Goal: Check status: Verify the current state of an ongoing process or item

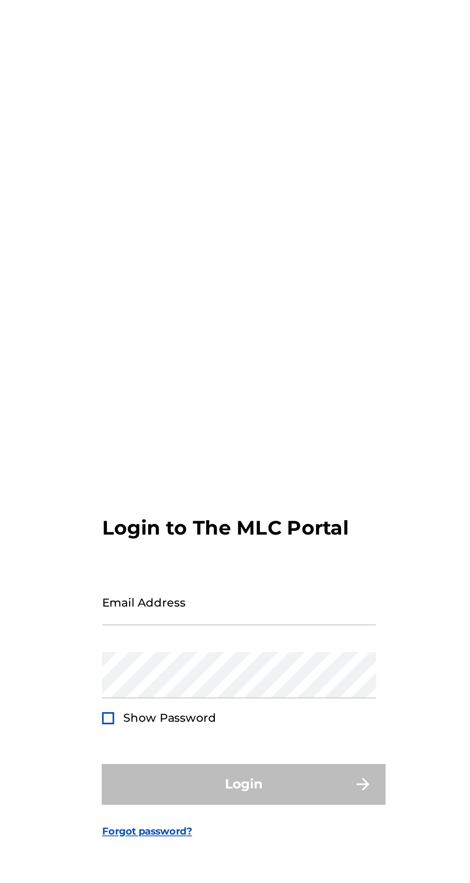
click at [174, 428] on input "Email Address" at bounding box center [232, 414] width 162 height 27
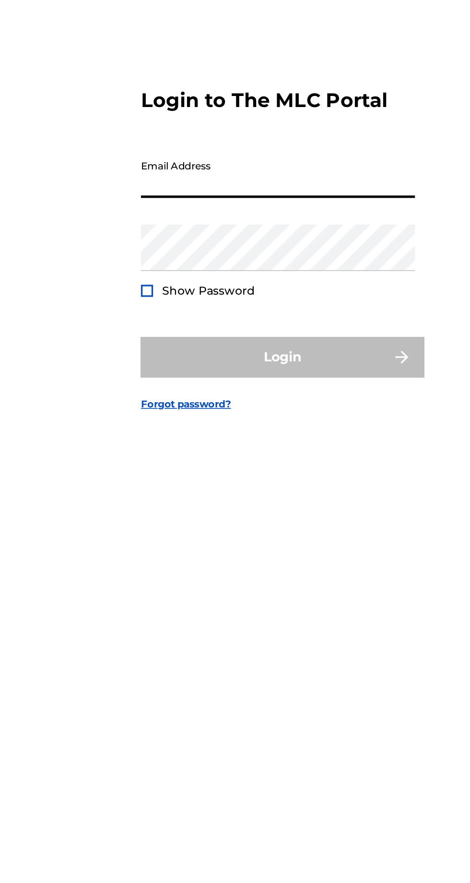
type input "[EMAIL_ADDRESS][DOMAIN_NAME]"
click at [166, 487] on span "Show Password" at bounding box center [191, 482] width 55 height 9
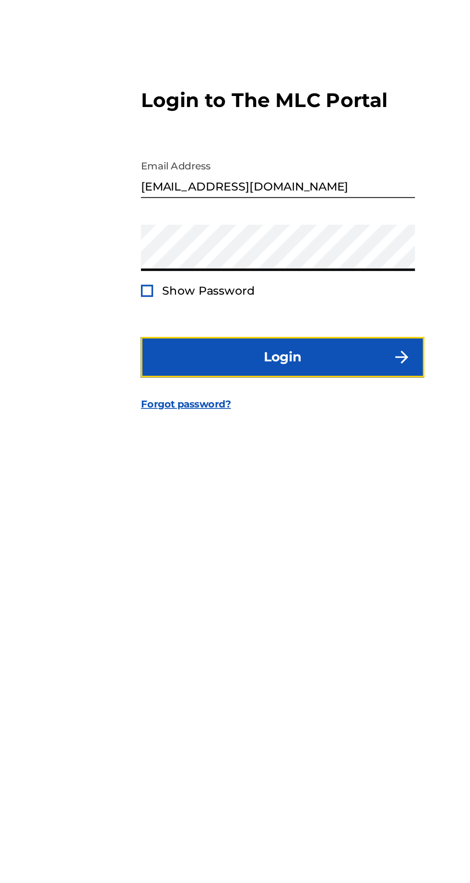
click at [183, 534] on button "Login" at bounding box center [235, 522] width 168 height 24
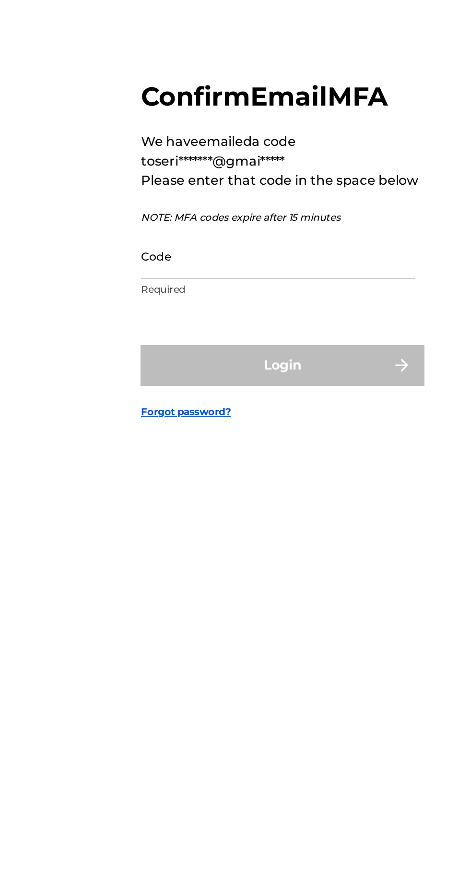
scroll to position [4, 0]
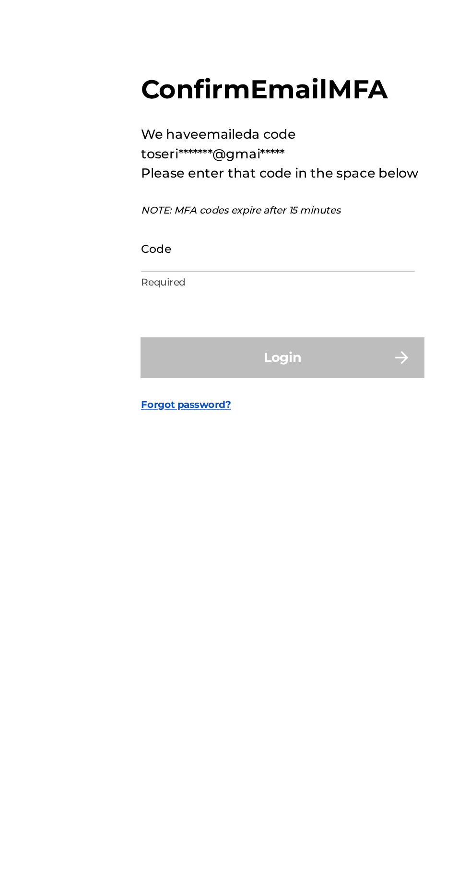
click at [170, 472] on input "Code" at bounding box center [232, 457] width 162 height 27
click at [154, 472] on input "Code" at bounding box center [232, 457] width 162 height 27
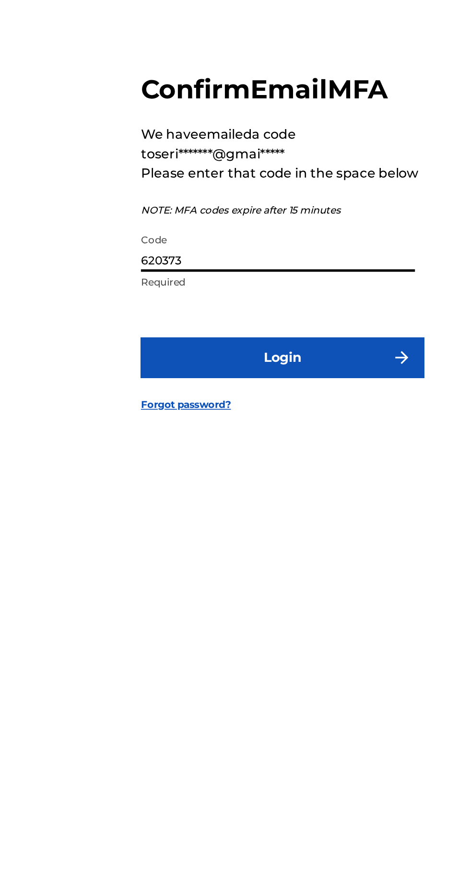
type input "620373"
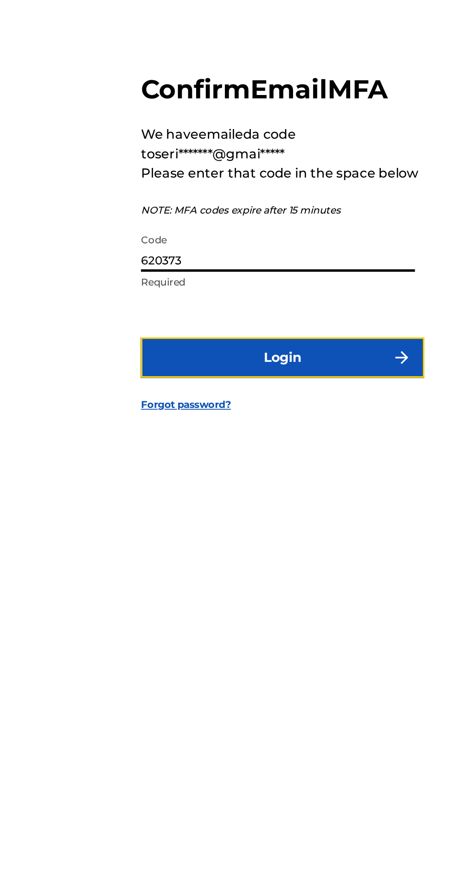
click at [290, 534] on button "Login" at bounding box center [235, 522] width 168 height 24
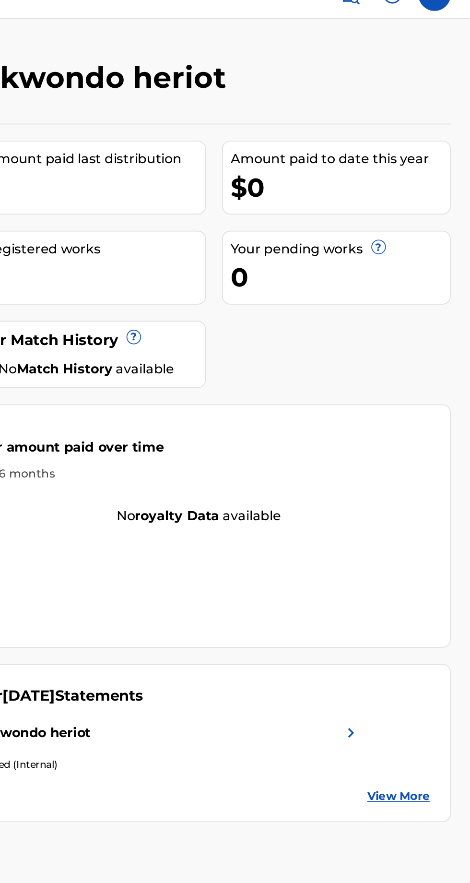
click at [435, 489] on link "View More" at bounding box center [427, 489] width 37 height 10
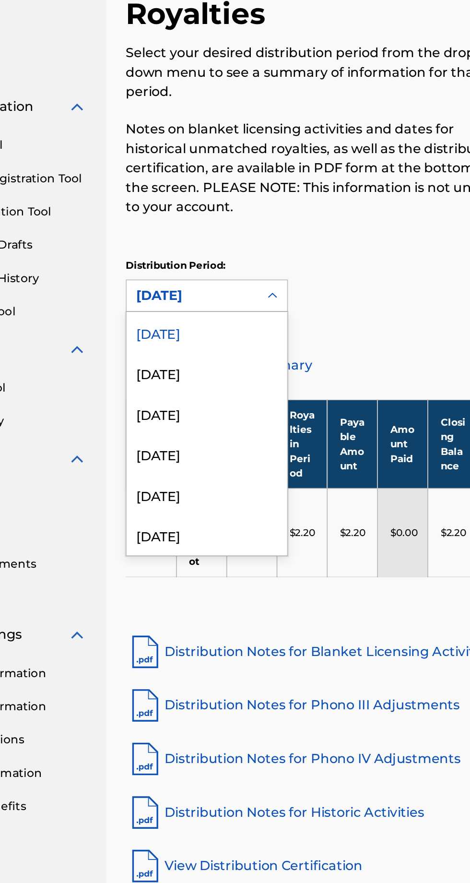
click at [175, 272] on div "[DATE]" at bounding box center [208, 276] width 95 height 24
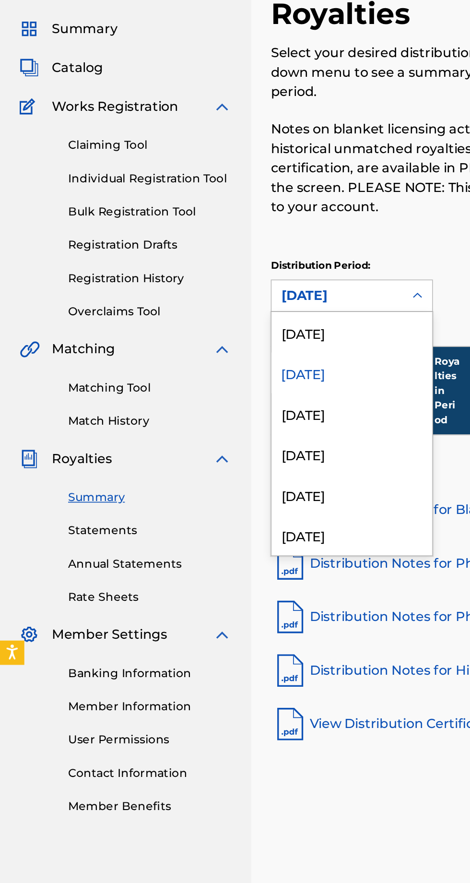
click at [183, 252] on div "[DATE]" at bounding box center [208, 252] width 95 height 24
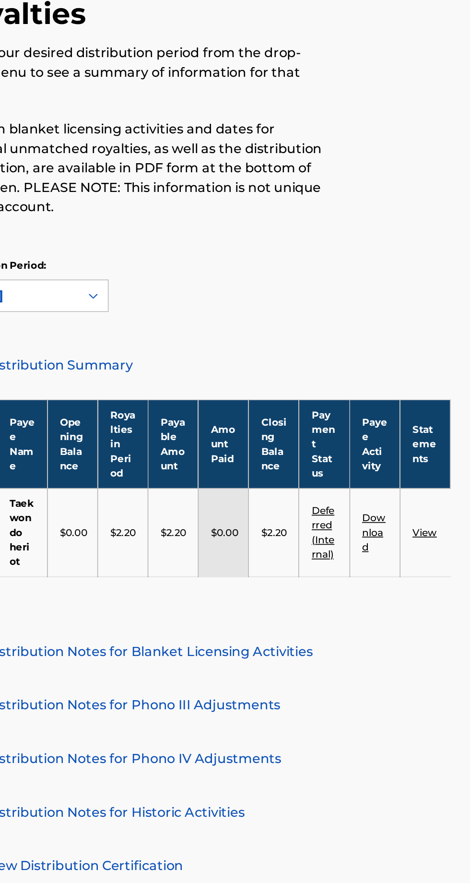
click at [437, 366] on link "View" at bounding box center [443, 369] width 14 height 7
